Goal: Information Seeking & Learning: Learn about a topic

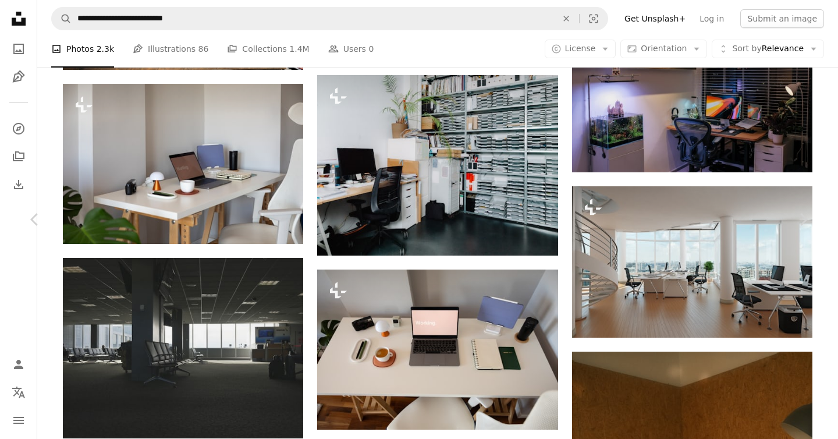
scroll to position [19025, 0]
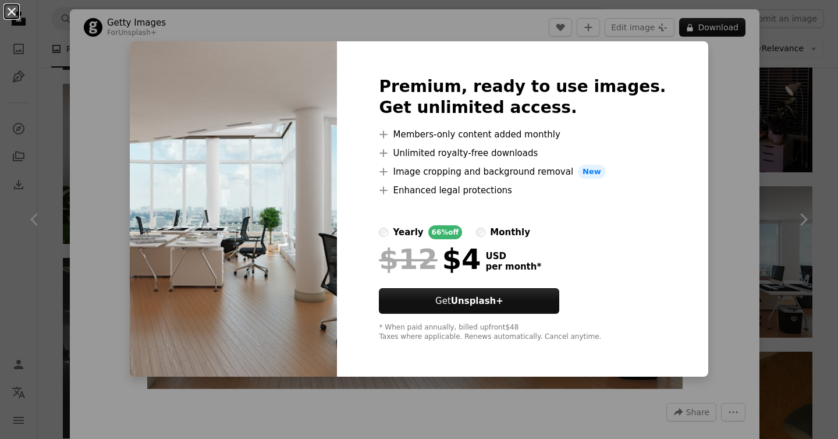
click at [12, 16] on button "An X shape" at bounding box center [12, 12] width 14 height 14
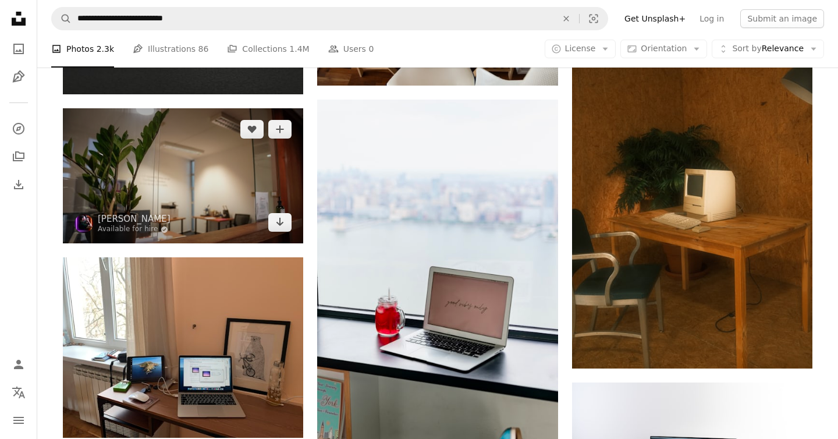
scroll to position [19373, 0]
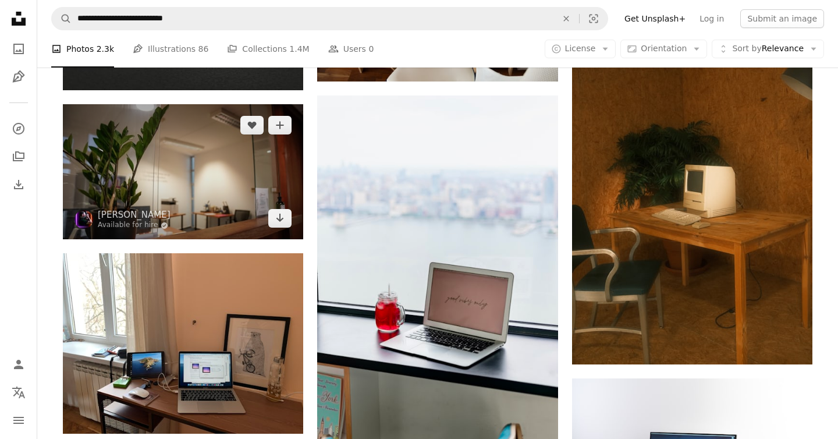
click at [201, 154] on img at bounding box center [183, 171] width 240 height 135
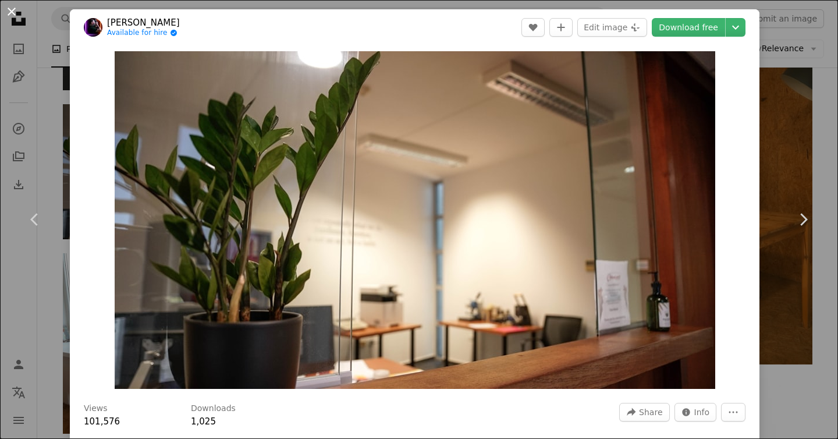
click at [10, 14] on button "An X shape" at bounding box center [12, 12] width 14 height 14
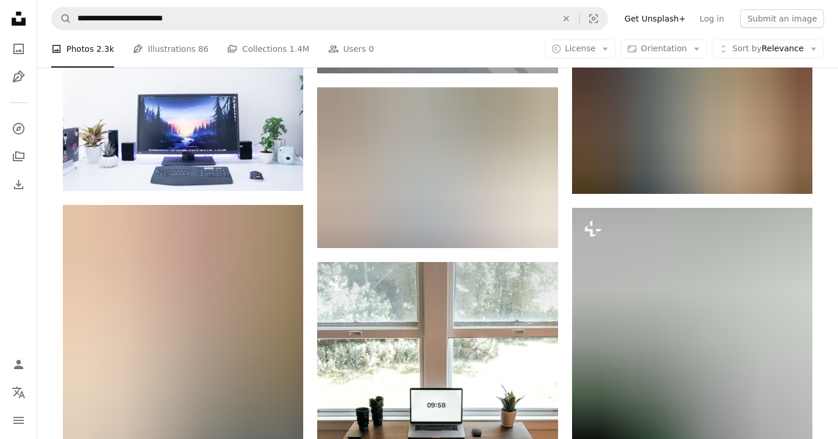
scroll to position [27718, 0]
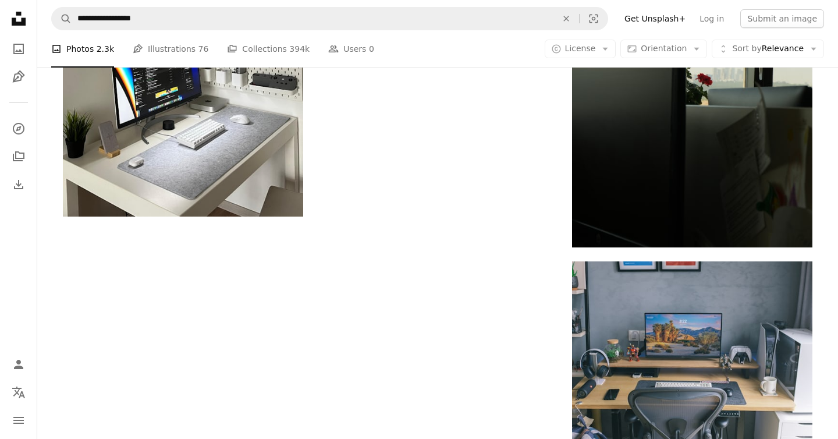
scroll to position [1450, 0]
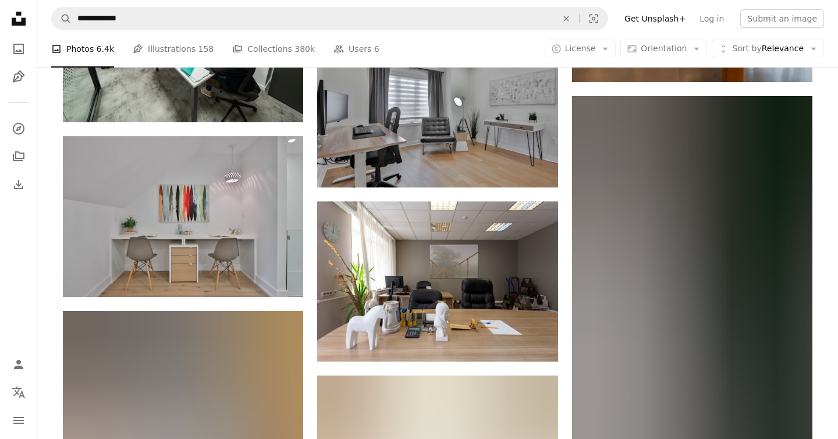
scroll to position [9519, 0]
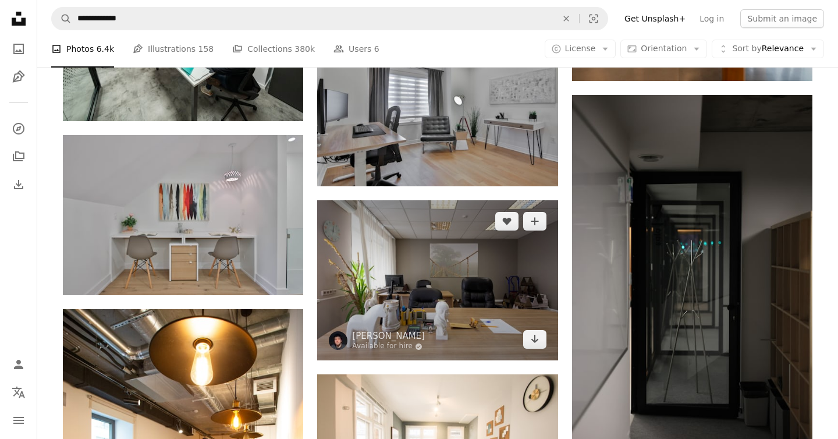
click at [475, 305] on img at bounding box center [437, 280] width 240 height 160
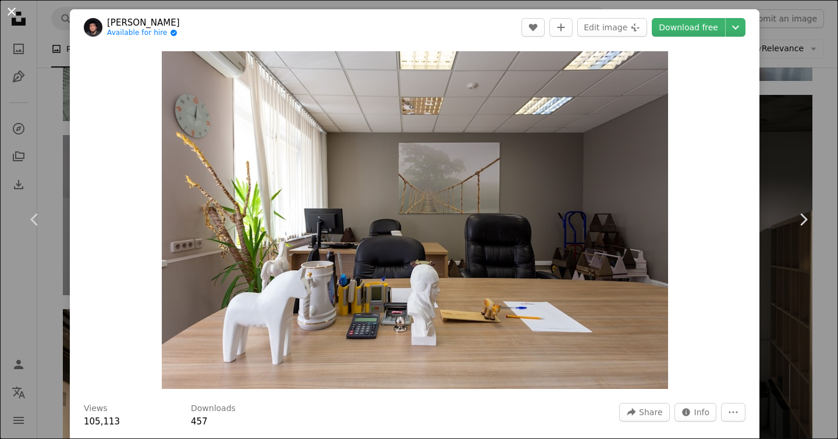
click at [13, 13] on button "An X shape" at bounding box center [12, 12] width 14 height 14
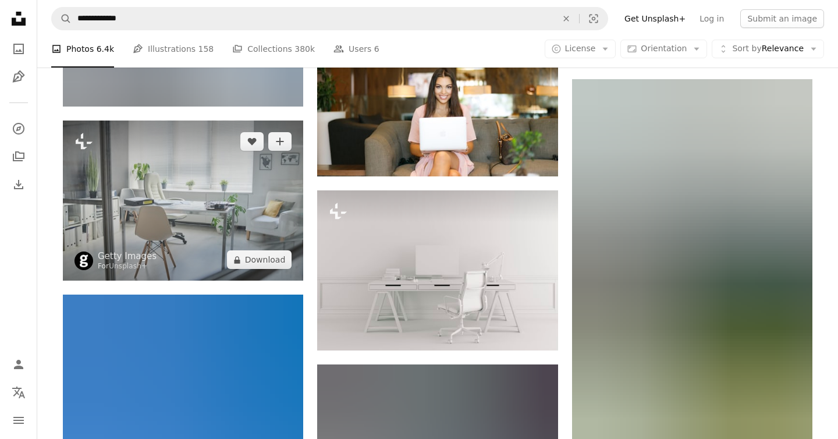
scroll to position [51707, 0]
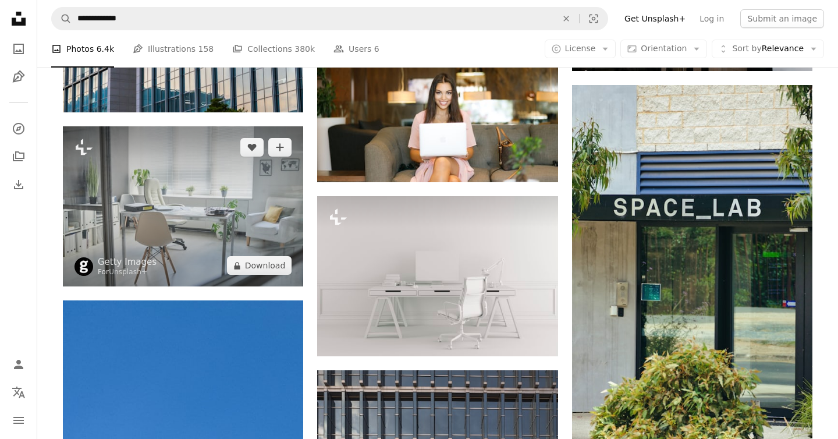
click at [218, 240] on img at bounding box center [183, 206] width 240 height 160
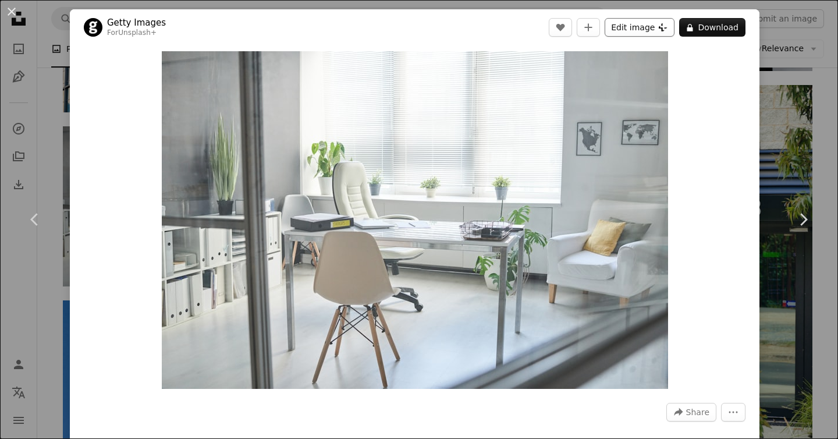
click at [667, 27] on icon "Plus sign for Unsplash+" at bounding box center [662, 27] width 9 height 9
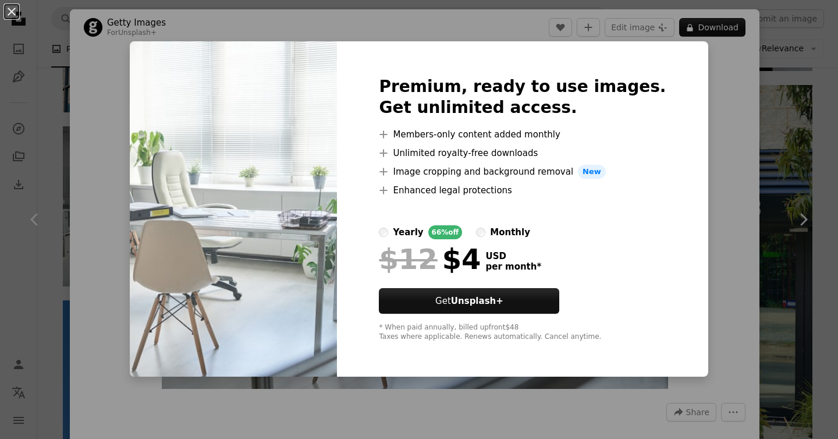
click at [711, 140] on div "An X shape Premium, ready to use images. Get unlimited access. A plus sign Memb…" at bounding box center [419, 219] width 838 height 439
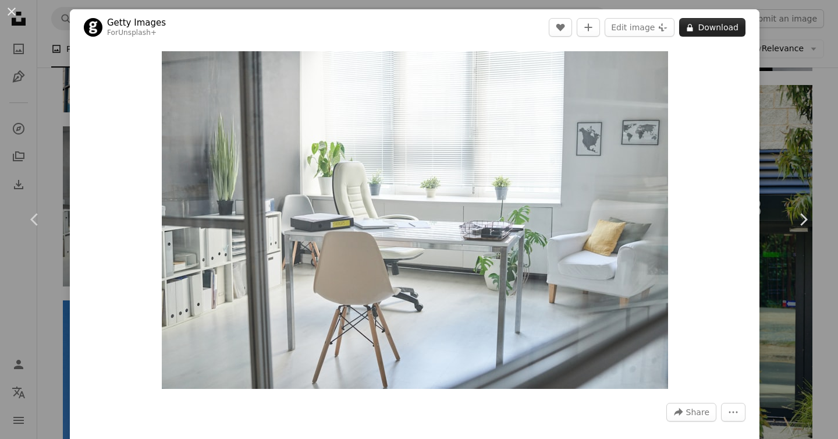
click at [719, 27] on button "A lock Download" at bounding box center [712, 27] width 66 height 19
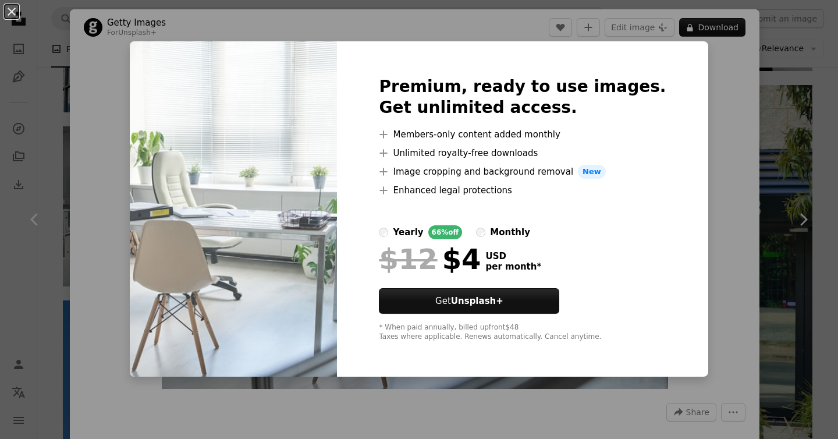
click at [722, 174] on div "An X shape Premium, ready to use images. Get unlimited access. A plus sign Memb…" at bounding box center [419, 219] width 838 height 439
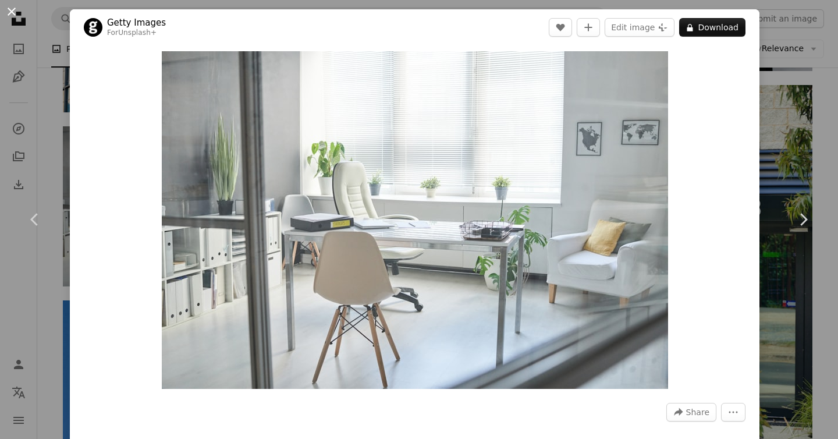
click at [12, 9] on button "An X shape" at bounding box center [12, 12] width 14 height 14
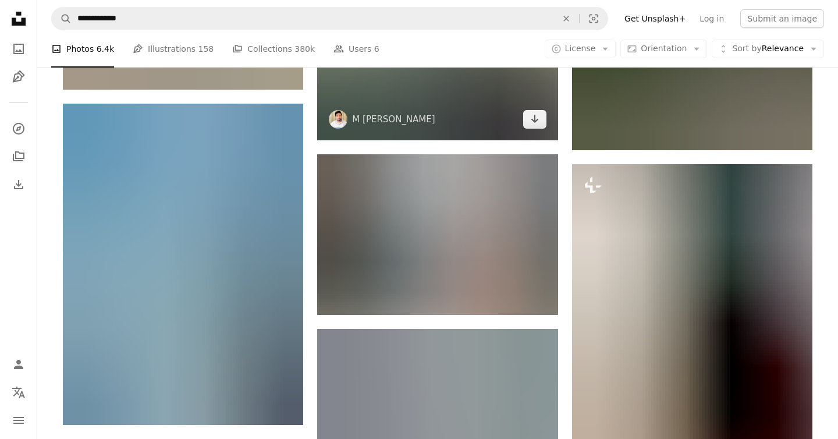
scroll to position [62481, 0]
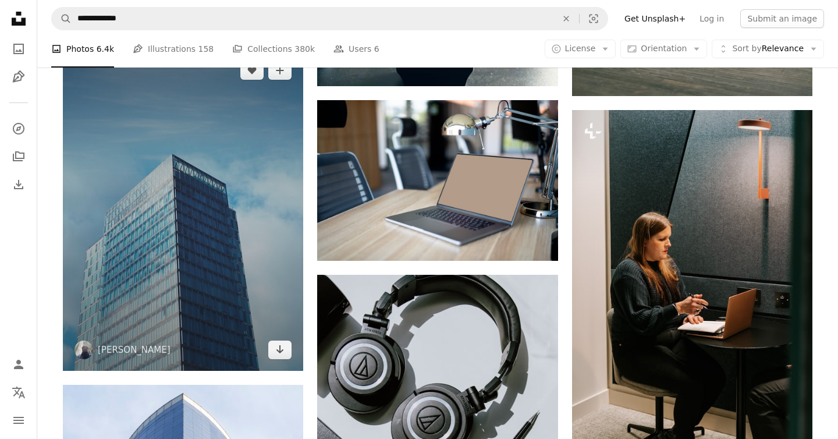
click at [237, 155] on img at bounding box center [183, 209] width 240 height 321
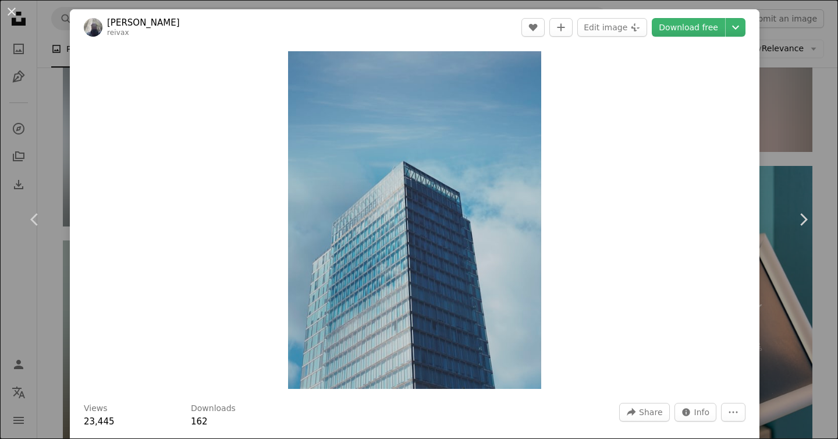
scroll to position [63289, 0]
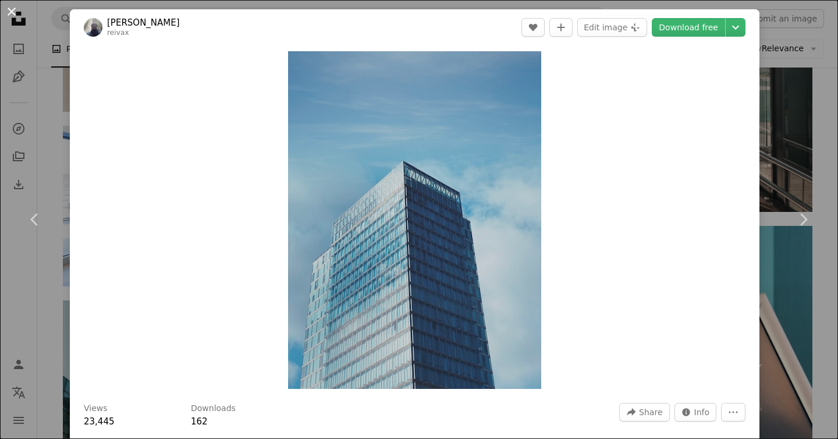
click at [10, 10] on button "An X shape" at bounding box center [12, 12] width 14 height 14
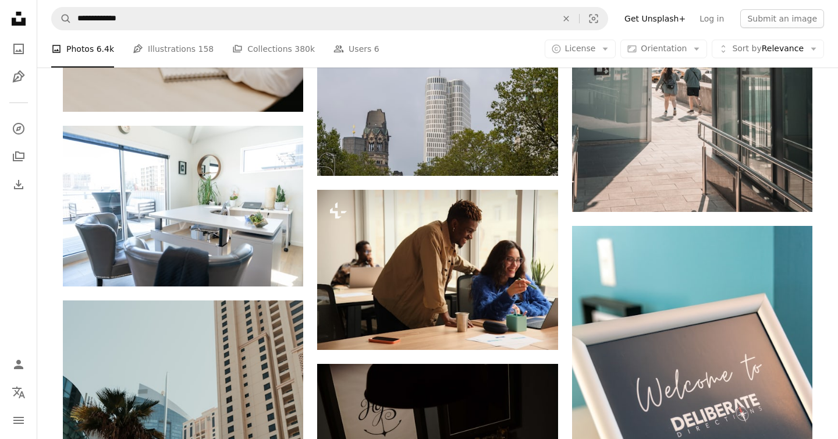
scroll to position [62539, 0]
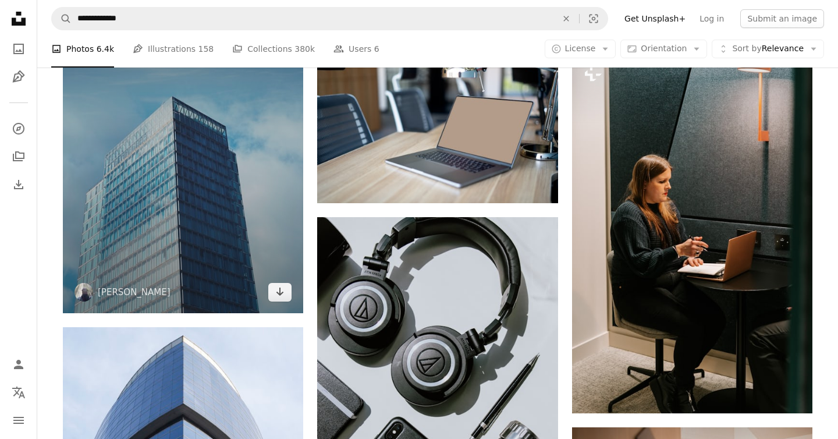
click at [187, 195] on img at bounding box center [183, 152] width 240 height 321
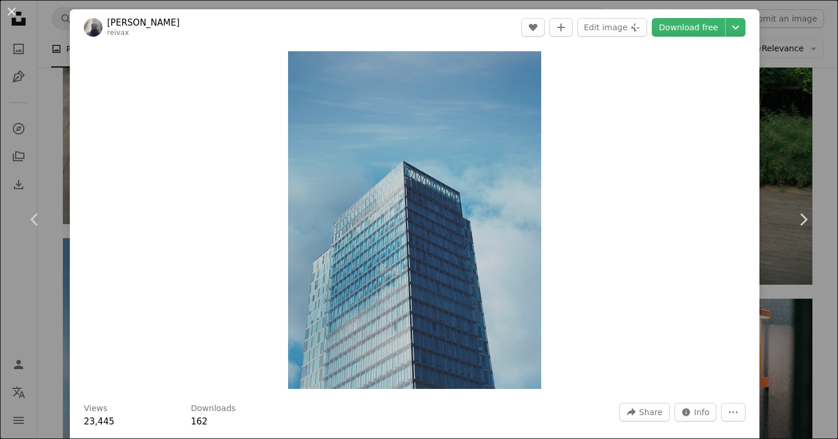
scroll to position [20, 0]
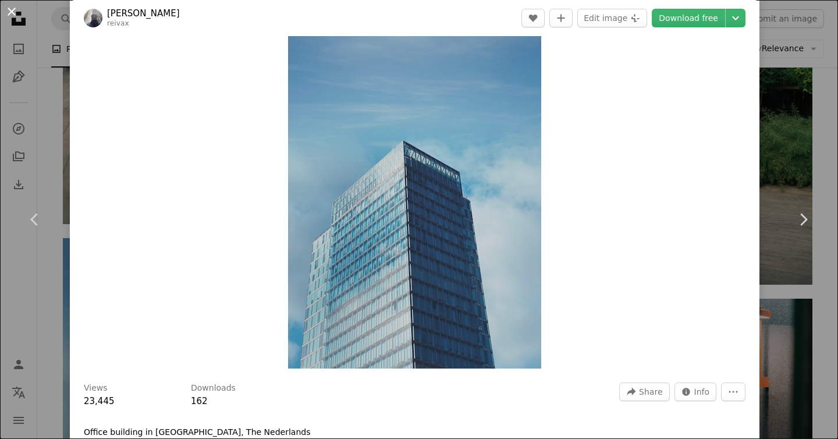
click at [13, 13] on button "An X shape" at bounding box center [12, 12] width 14 height 14
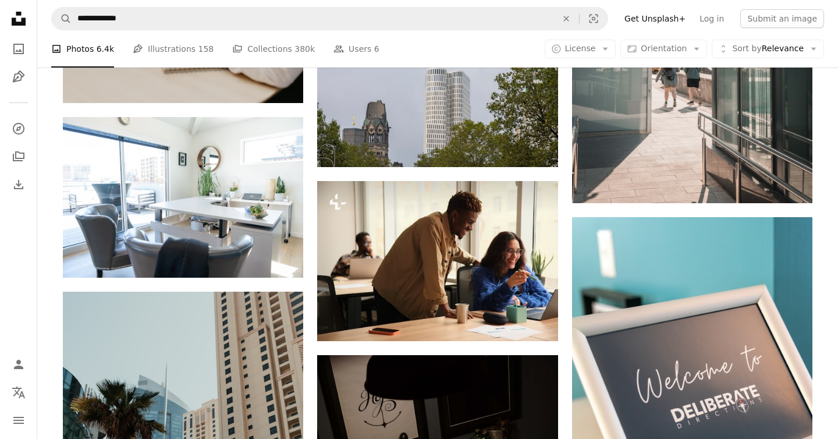
scroll to position [63300, 0]
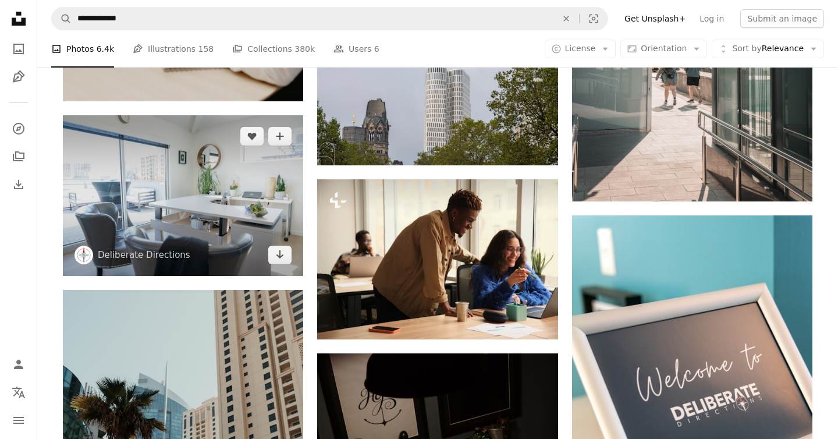
click at [212, 196] on img at bounding box center [183, 195] width 240 height 161
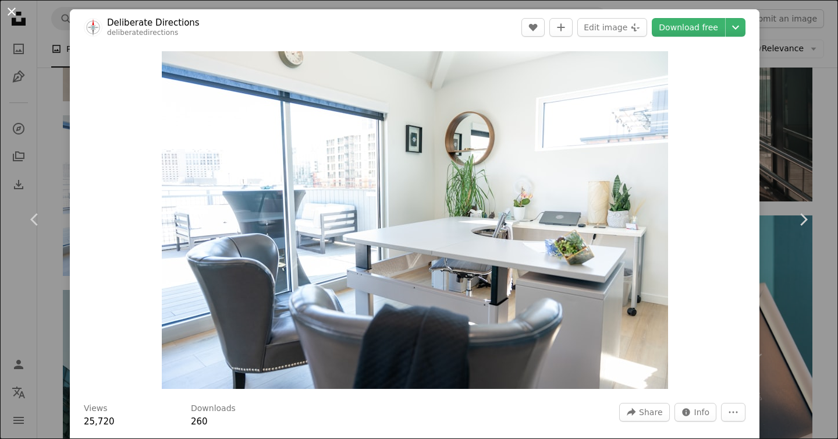
click at [14, 15] on button "An X shape" at bounding box center [12, 12] width 14 height 14
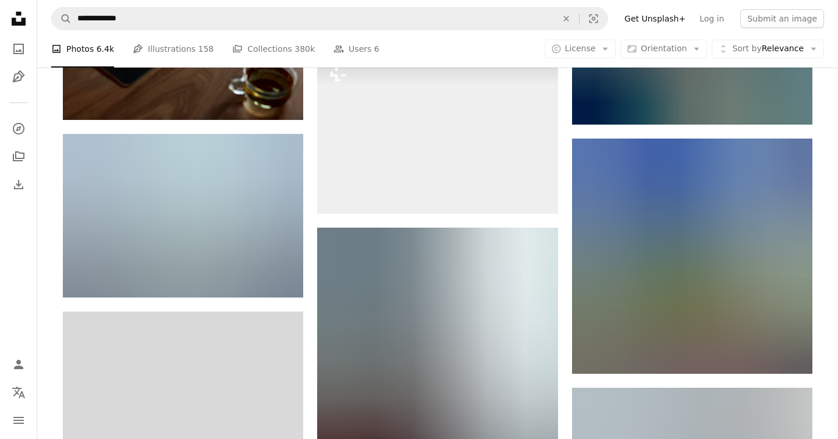
scroll to position [68893, 0]
